Goal: Information Seeking & Learning: Compare options

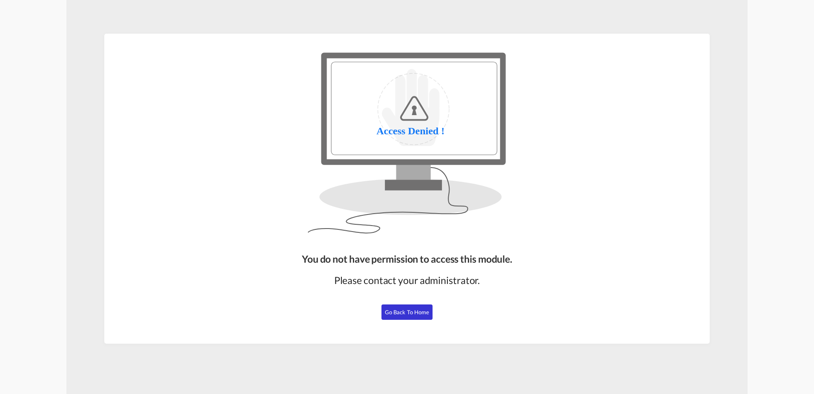
click at [406, 307] on button "Go Back to Home" at bounding box center [407, 311] width 51 height 15
click at [414, 311] on span "Go Back to Home" at bounding box center [407, 311] width 45 height 7
